Goal: Information Seeking & Learning: Learn about a topic

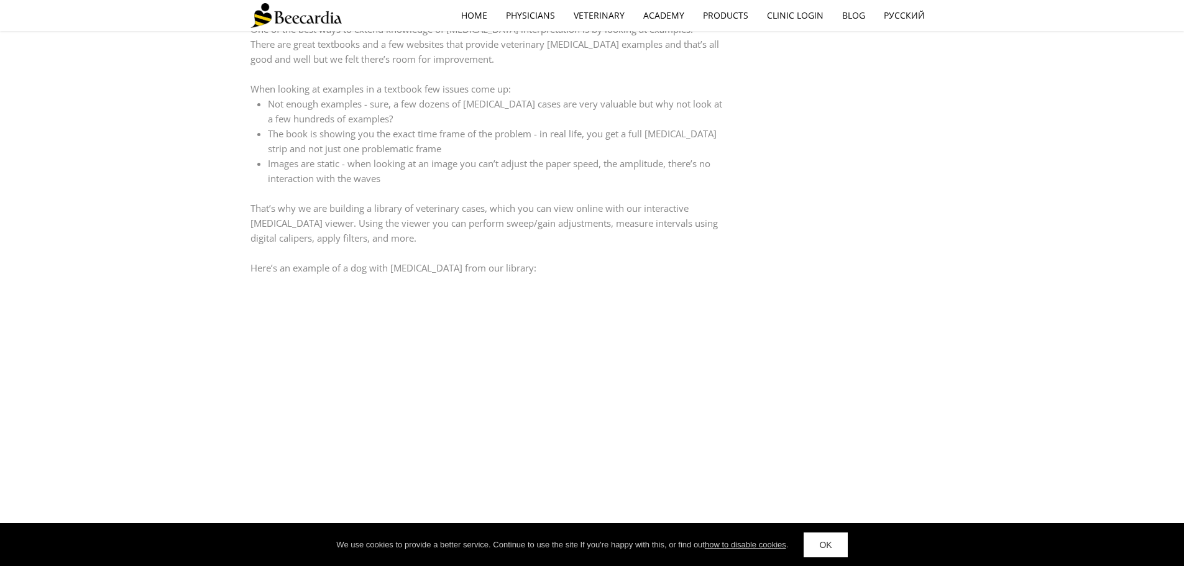
scroll to position [1181, 0]
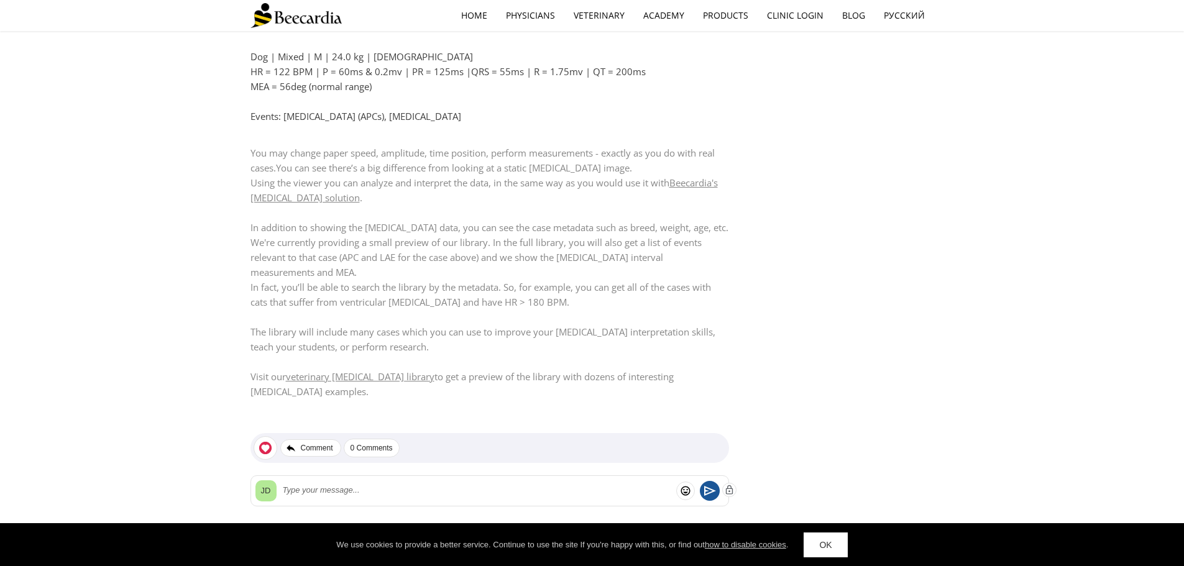
click at [372, 371] on link "veterinary ECG library" at bounding box center [360, 377] width 149 height 12
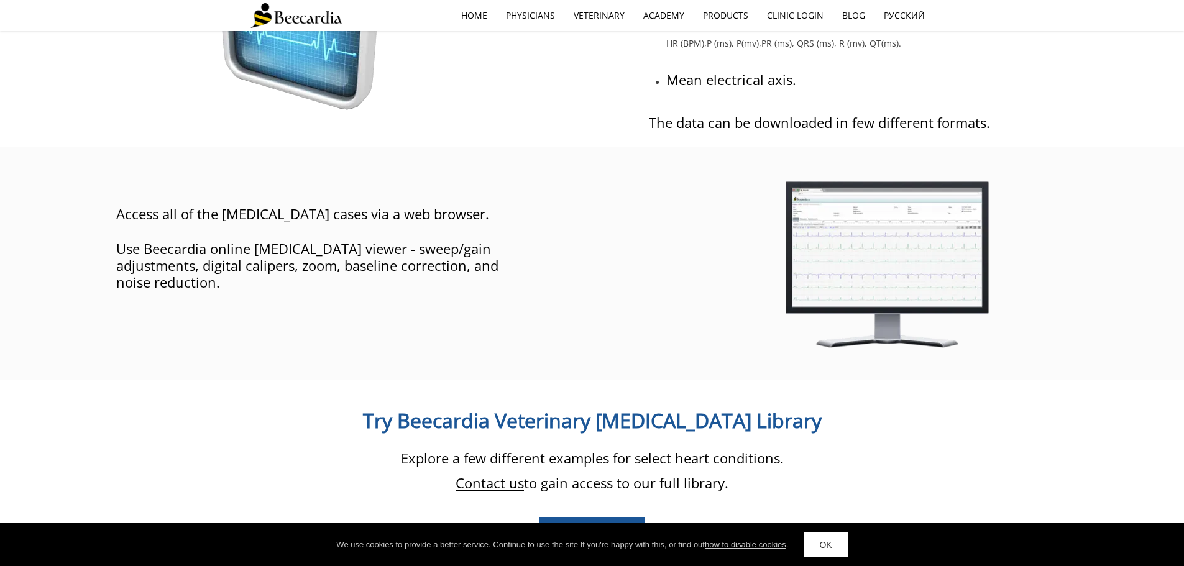
scroll to position [958, 0]
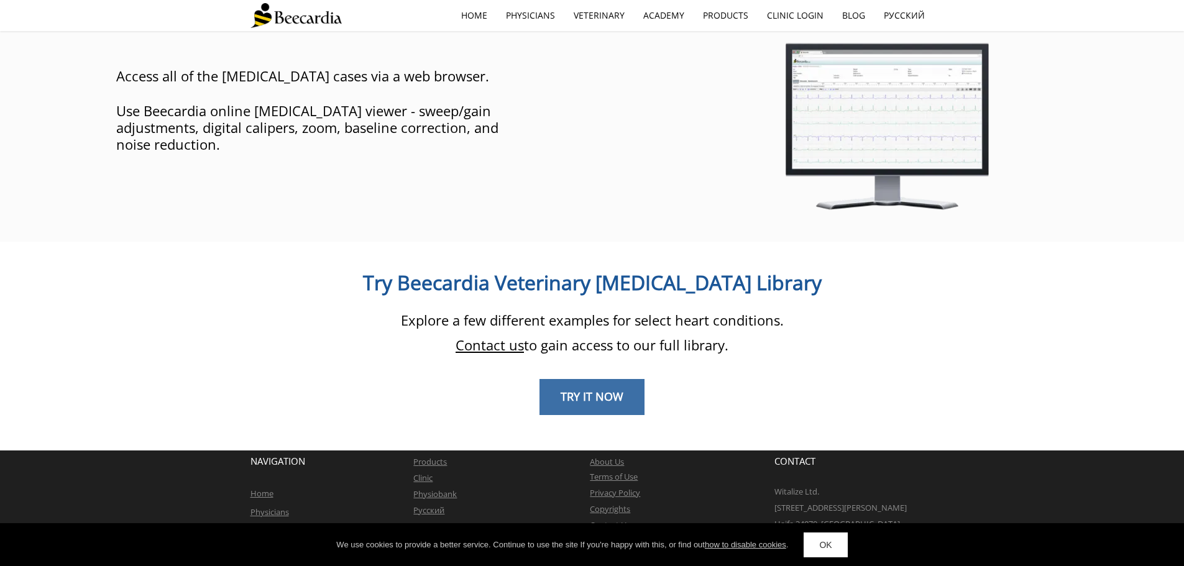
click at [615, 389] on link "TRY IT NOW" at bounding box center [592, 397] width 105 height 36
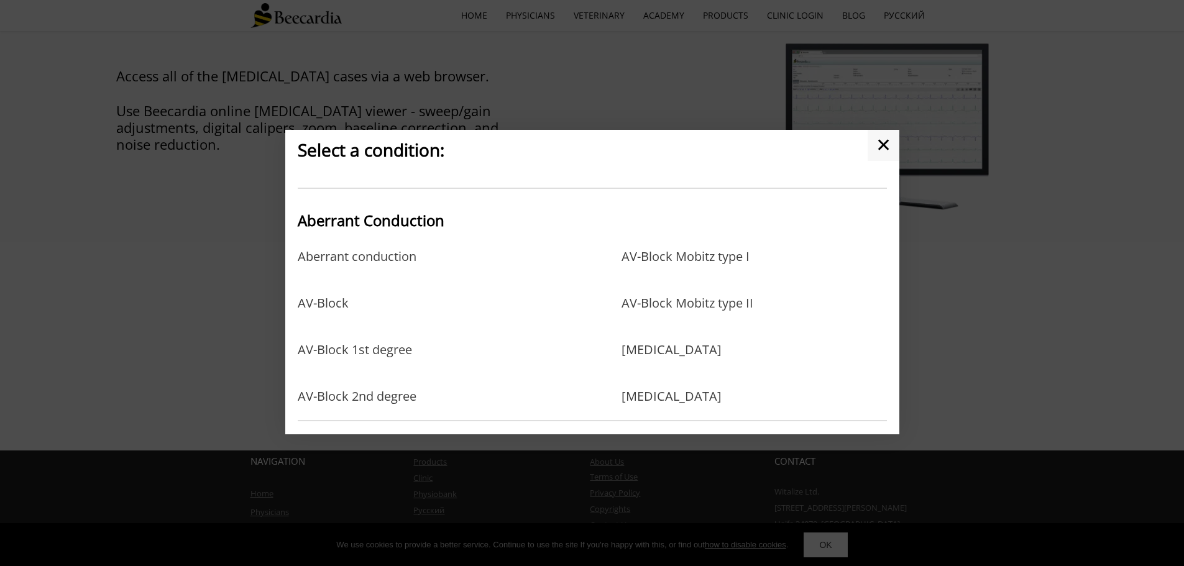
scroll to position [11, 0]
click at [388, 394] on link "AV-Block 2nd degree" at bounding box center [357, 397] width 119 height 15
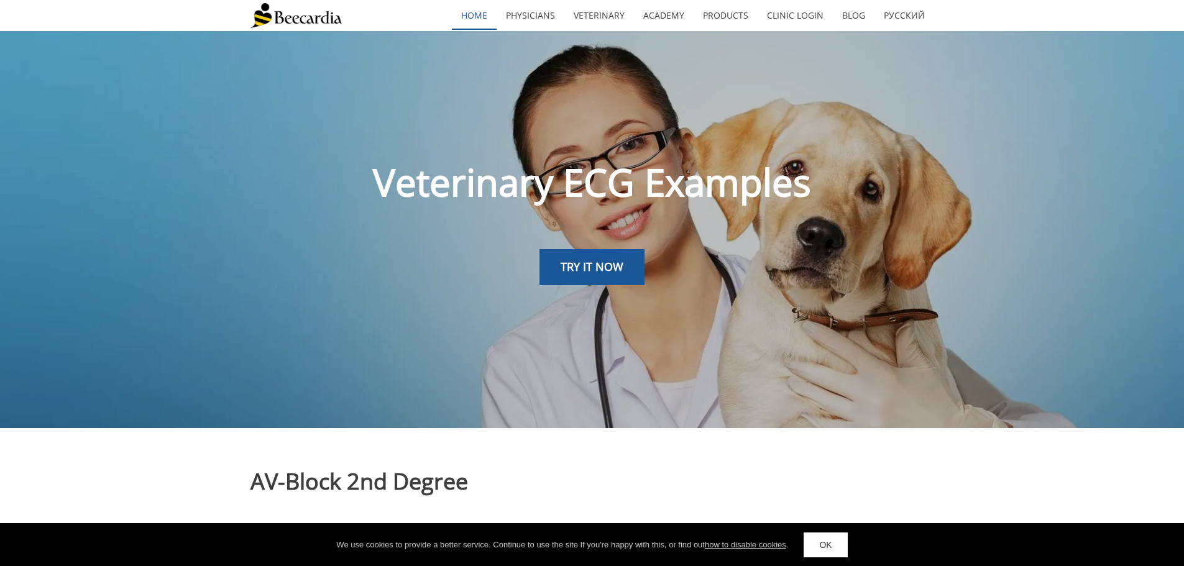
click at [484, 13] on link "home" at bounding box center [474, 15] width 45 height 29
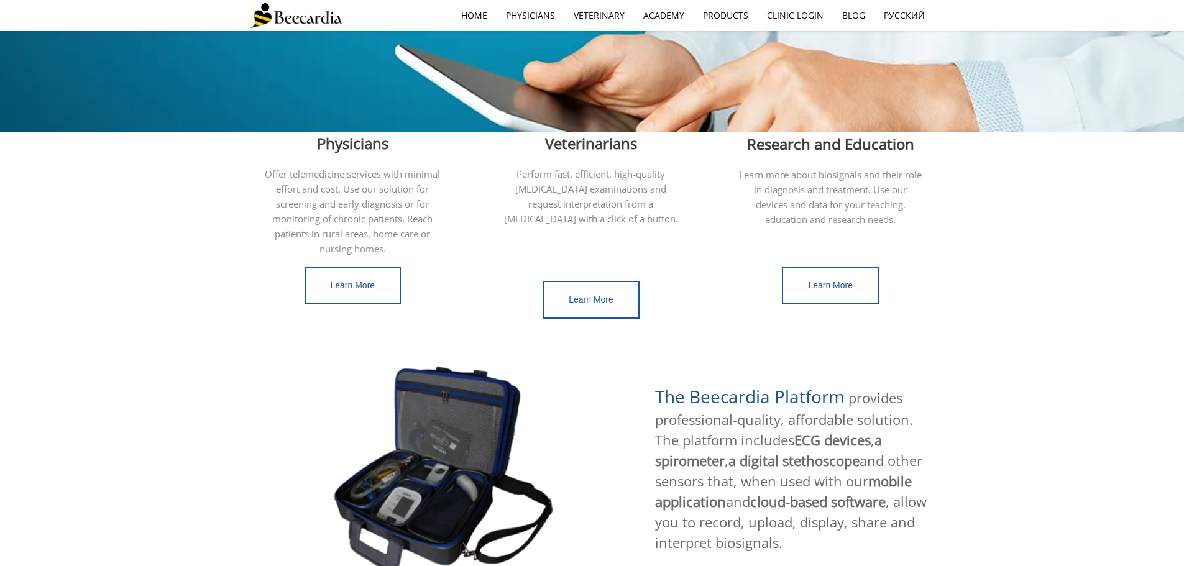
scroll to position [373, 0]
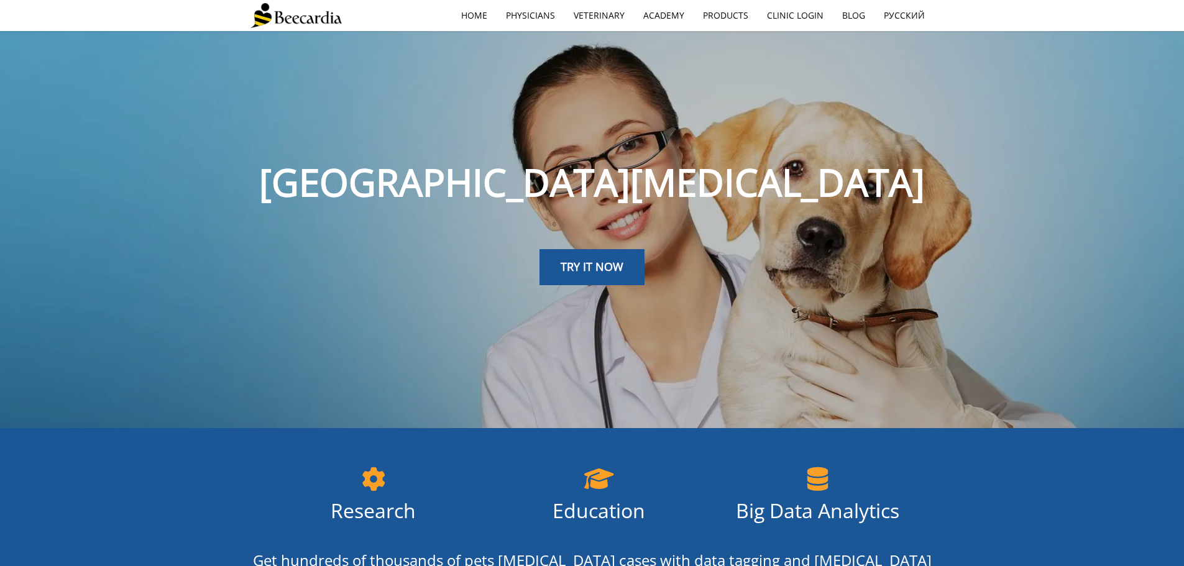
scroll to position [958, 0]
